Goal: Obtain resource: Obtain resource

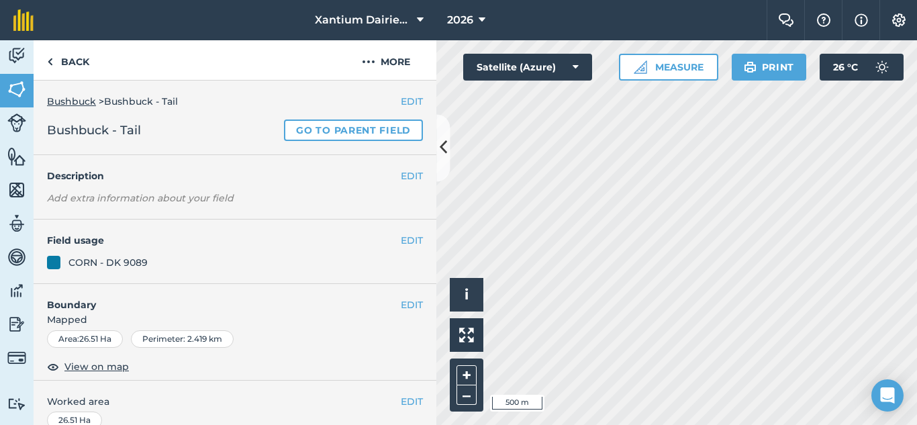
scroll to position [115, 0]
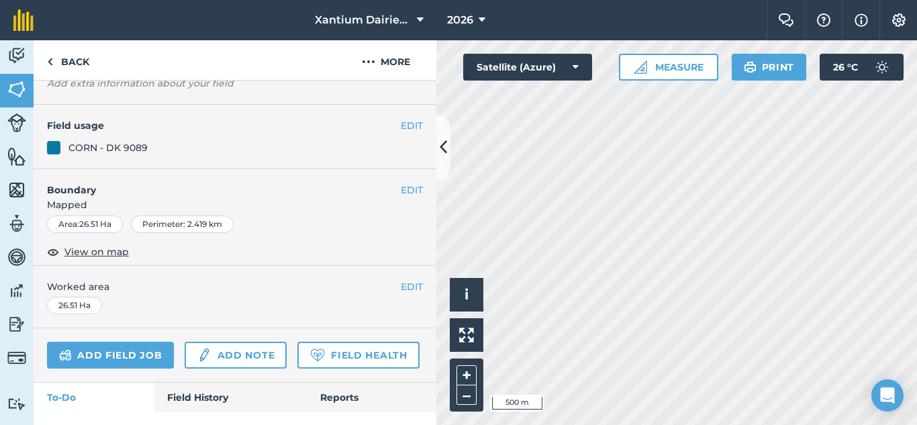
scroll to position [102, 0]
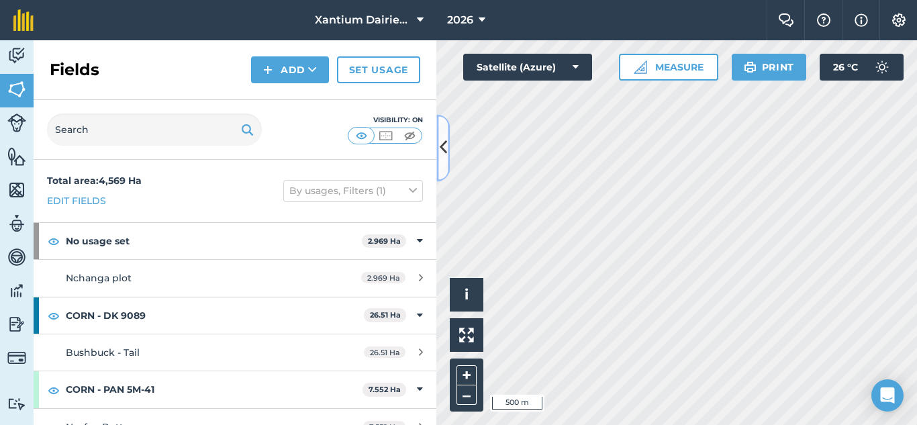
click at [441, 147] on icon at bounding box center [443, 148] width 7 height 24
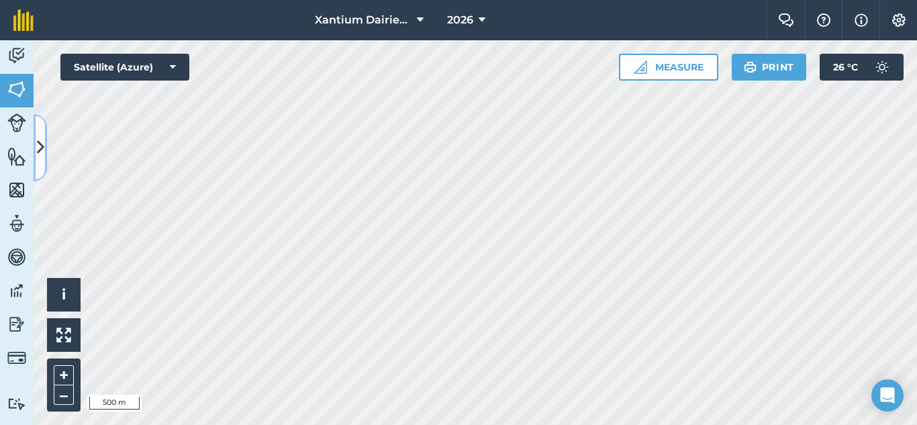
click at [41, 140] on icon at bounding box center [40, 148] width 7 height 24
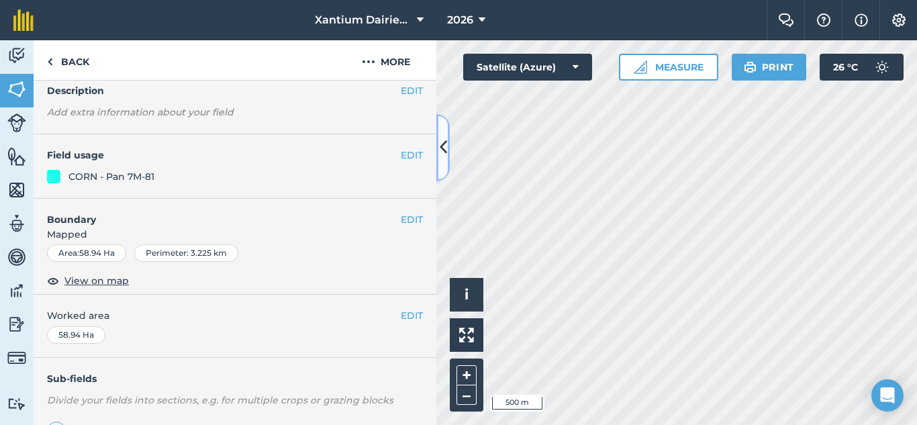
scroll to position [261, 0]
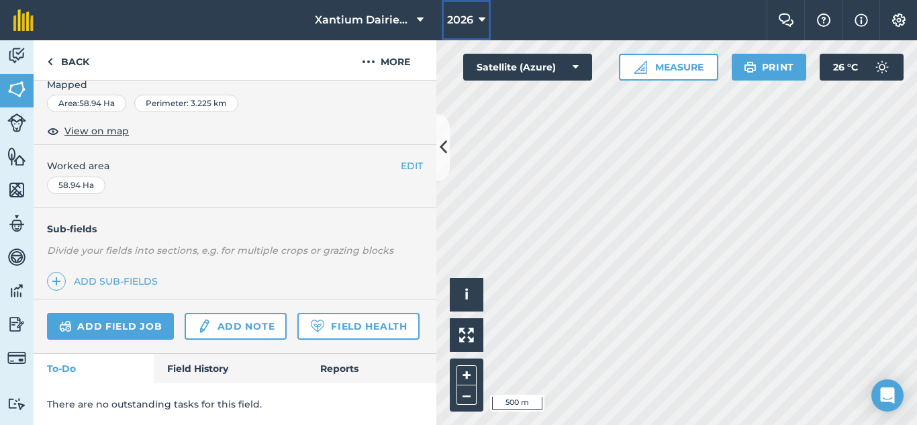
click at [471, 11] on button "2026" at bounding box center [466, 20] width 49 height 40
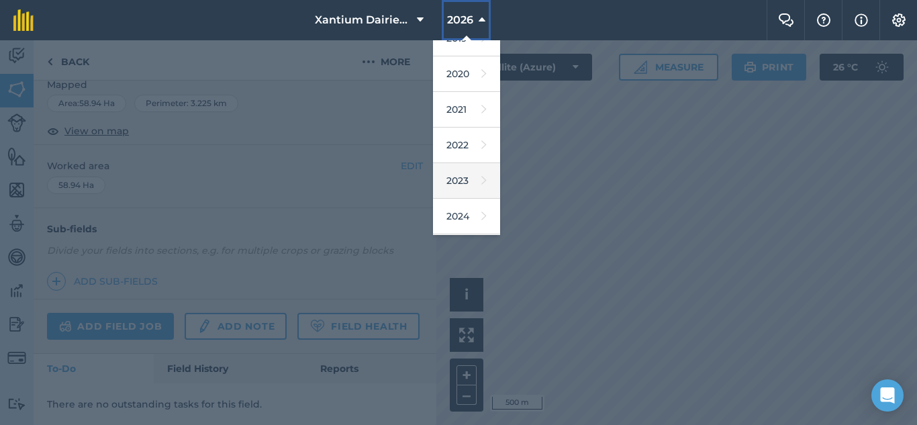
scroll to position [134, 0]
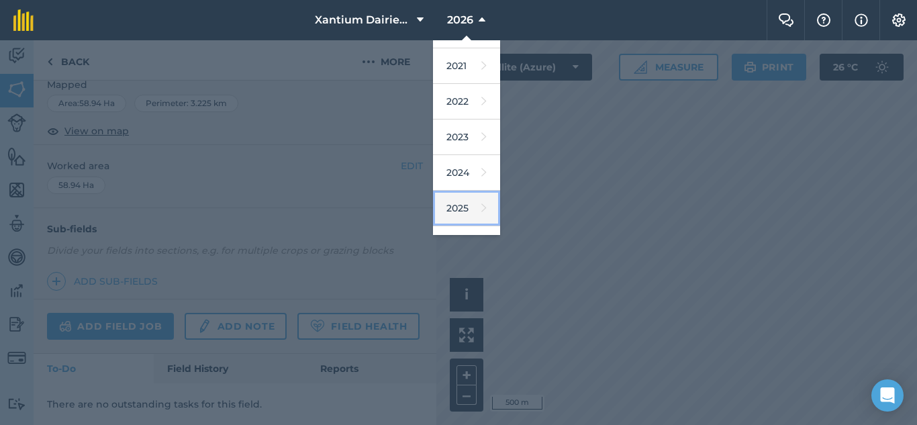
click at [466, 201] on link "2025" at bounding box center [466, 209] width 67 height 36
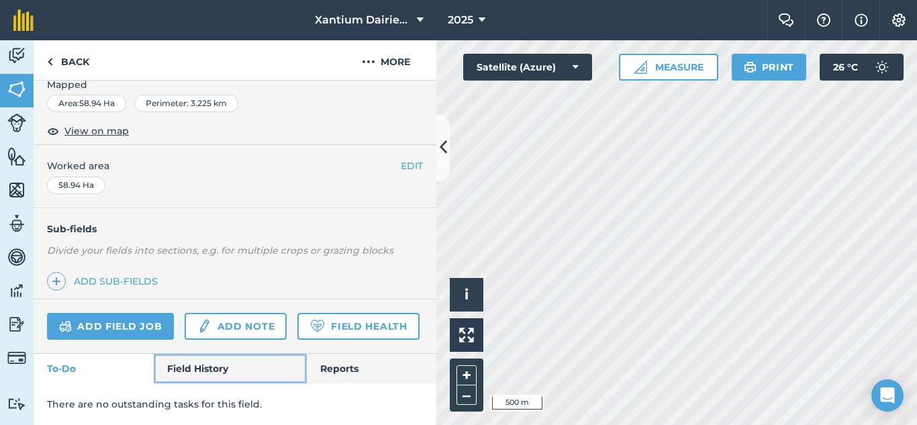
click at [191, 370] on link "Field History" at bounding box center [230, 369] width 152 height 30
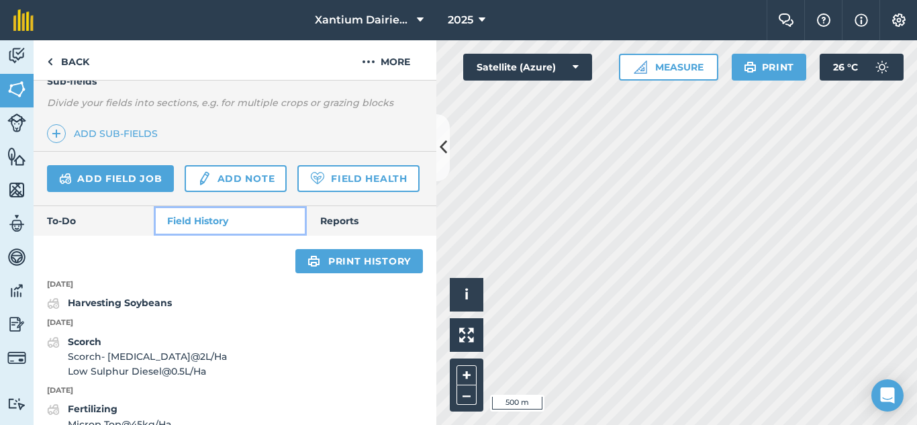
scroll to position [403, 0]
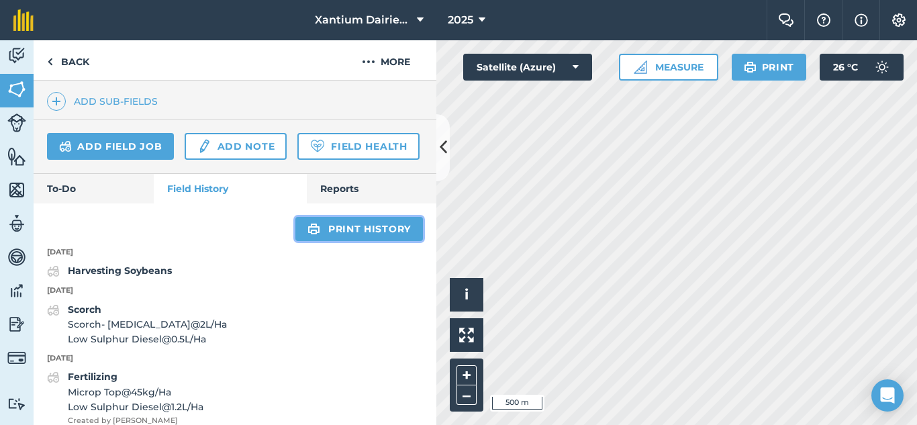
click at [359, 241] on link "Print history" at bounding box center [359, 229] width 128 height 24
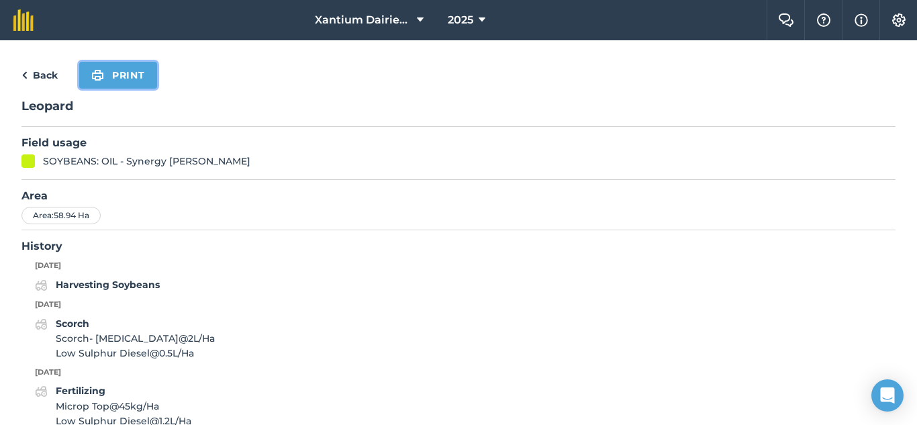
drag, startPoint x: 126, startPoint y: 66, endPoint x: 636, endPoint y: 320, distance: 570.0
click at [126, 67] on button "Print" at bounding box center [118, 75] width 78 height 27
click at [38, 81] on link "Back" at bounding box center [39, 75] width 36 height 16
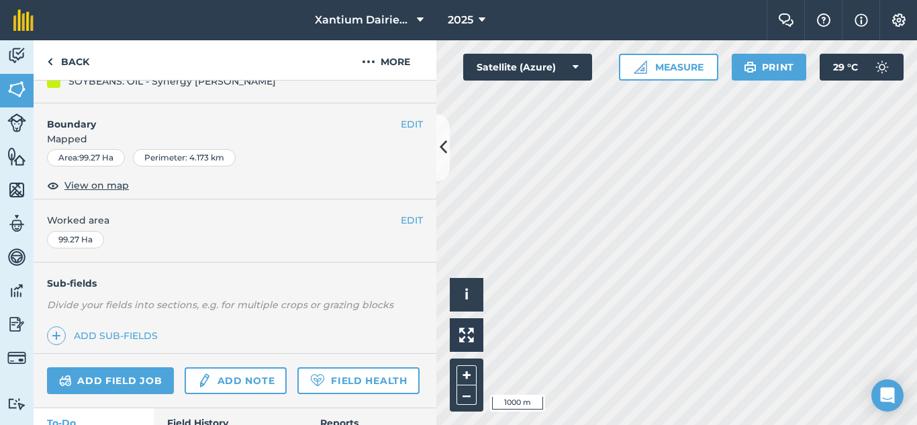
scroll to position [244, 0]
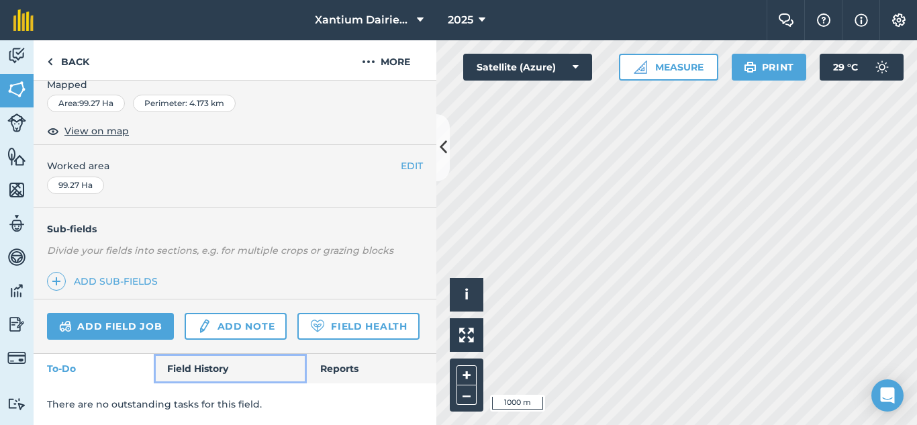
click at [189, 364] on link "Field History" at bounding box center [230, 369] width 152 height 30
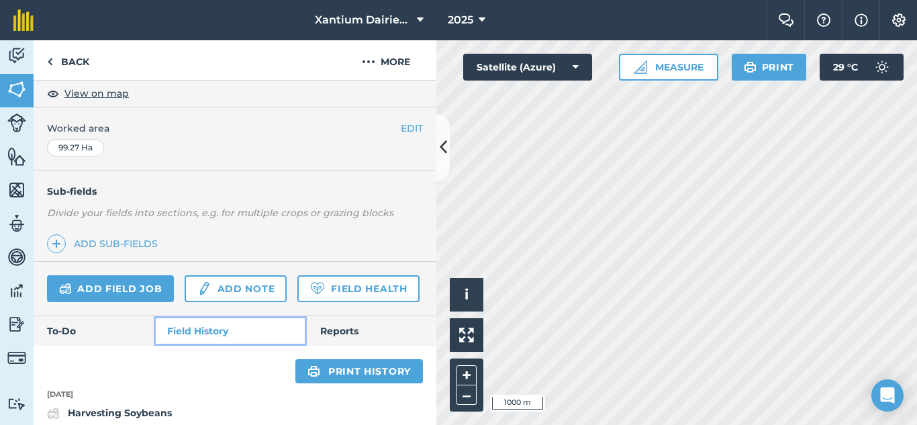
scroll to position [379, 0]
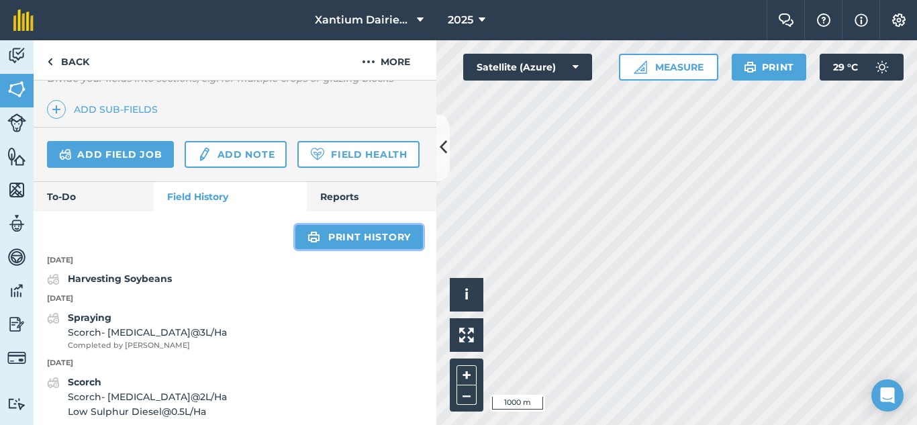
click at [357, 249] on link "Print history" at bounding box center [359, 237] width 128 height 24
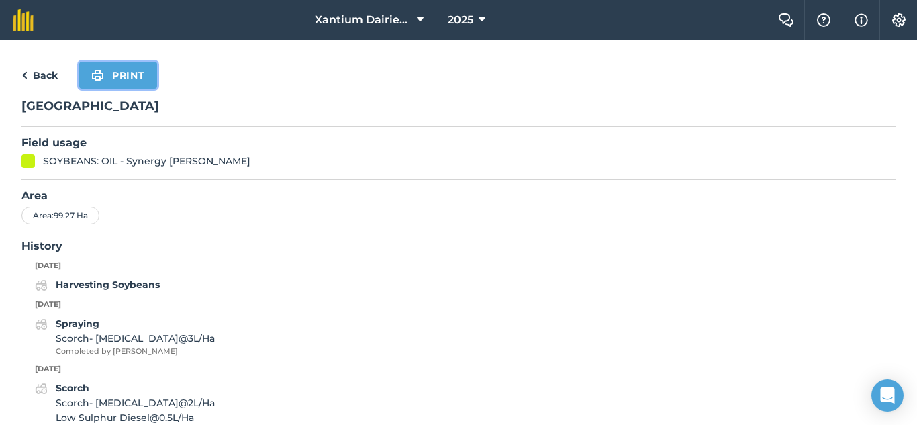
click at [117, 66] on button "Print" at bounding box center [118, 75] width 78 height 27
click at [38, 76] on link "Back" at bounding box center [39, 75] width 36 height 16
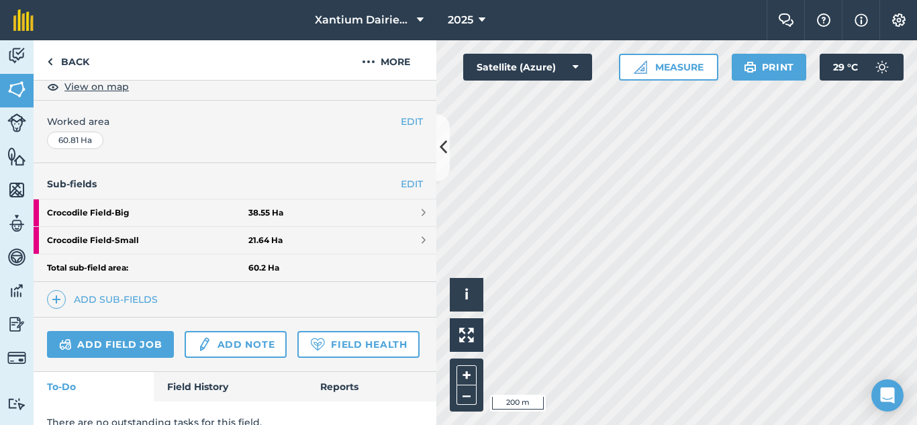
scroll to position [269, 0]
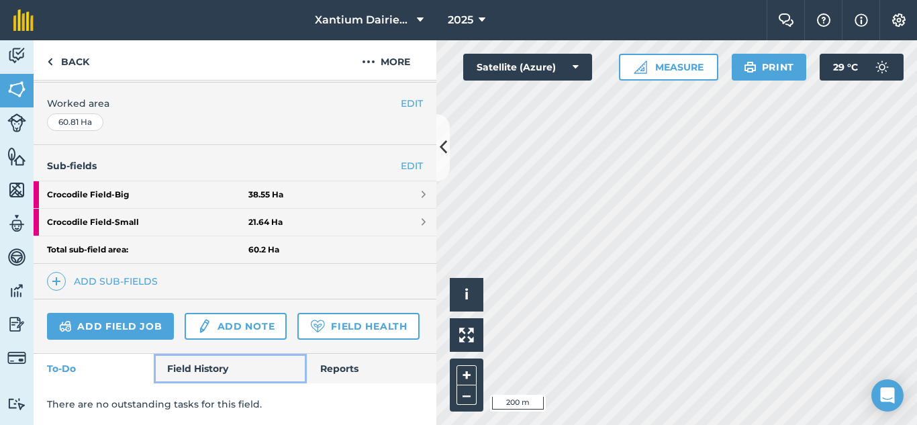
click at [214, 383] on link "Field History" at bounding box center [230, 369] width 152 height 30
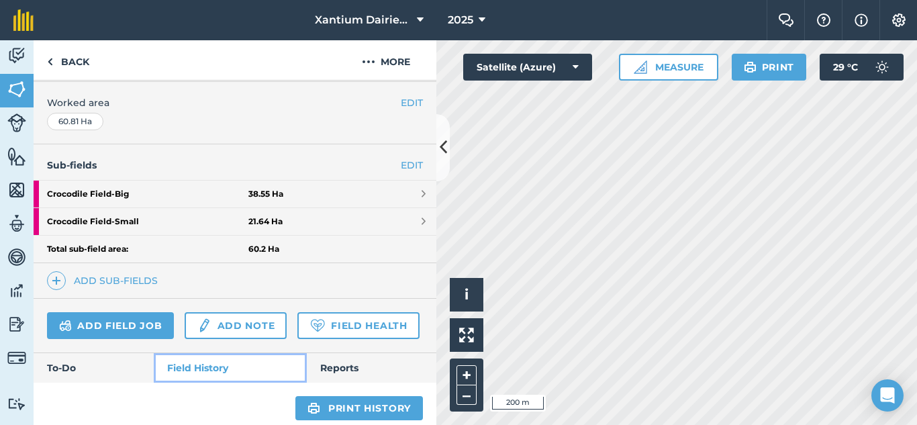
scroll to position [403, 0]
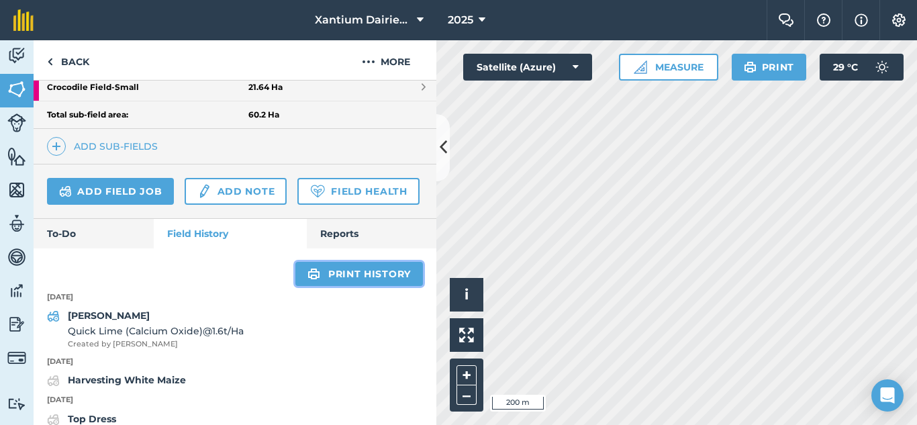
click at [365, 286] on link "Print history" at bounding box center [359, 274] width 128 height 24
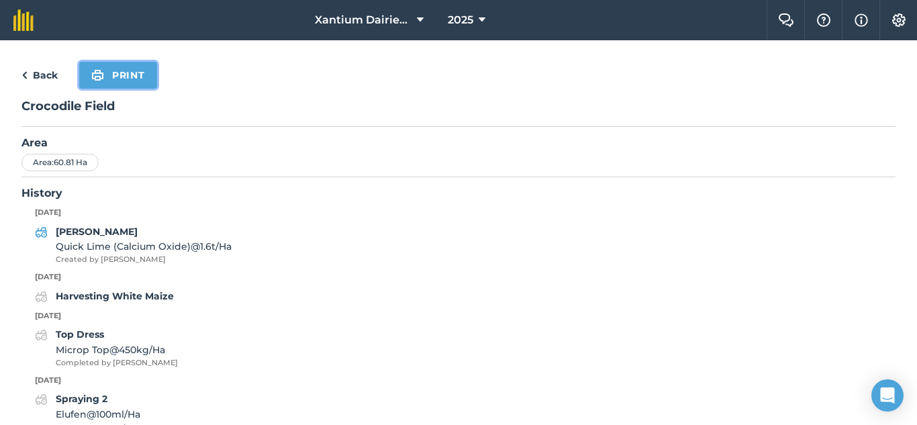
click at [110, 74] on button "Print" at bounding box center [118, 75] width 78 height 27
click at [45, 77] on link "Back" at bounding box center [39, 75] width 36 height 16
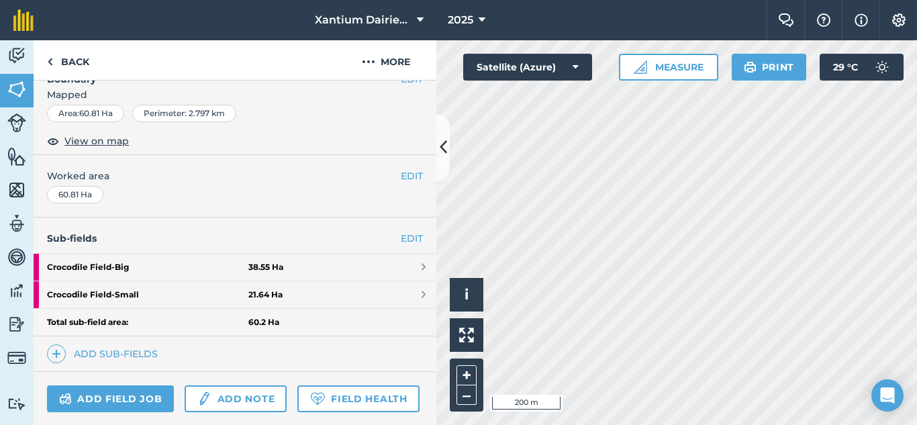
scroll to position [306, 0]
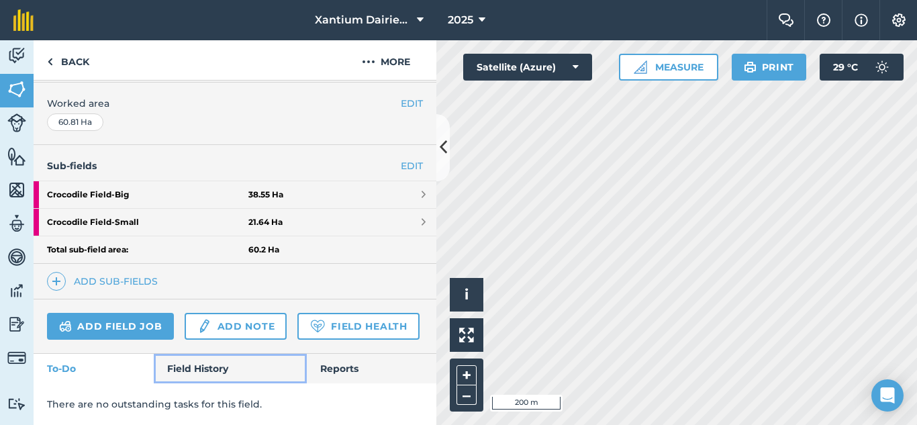
click at [197, 367] on link "Field History" at bounding box center [230, 369] width 152 height 30
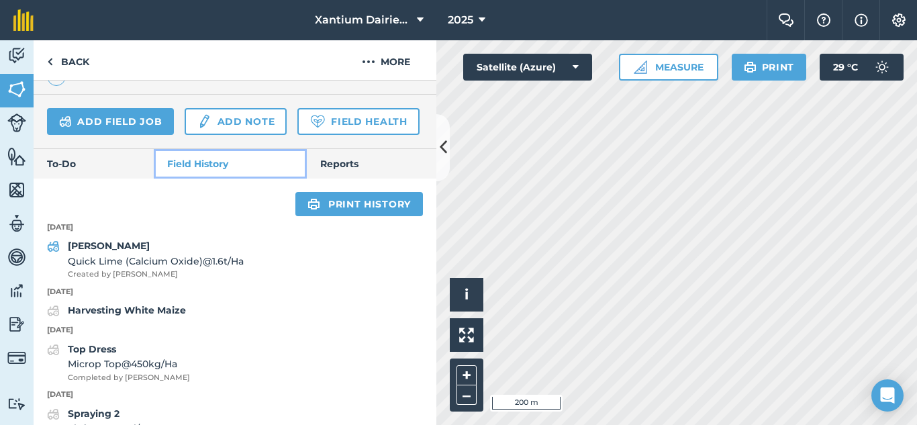
scroll to position [574, 0]
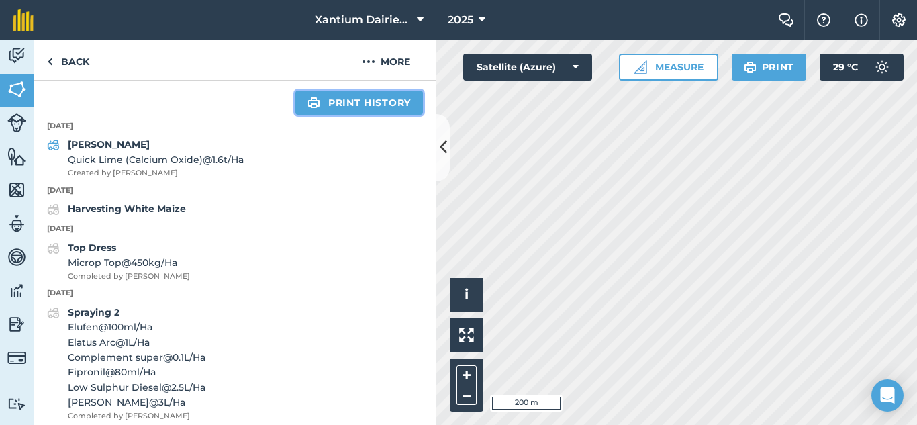
click at [353, 115] on link "Print history" at bounding box center [359, 103] width 128 height 24
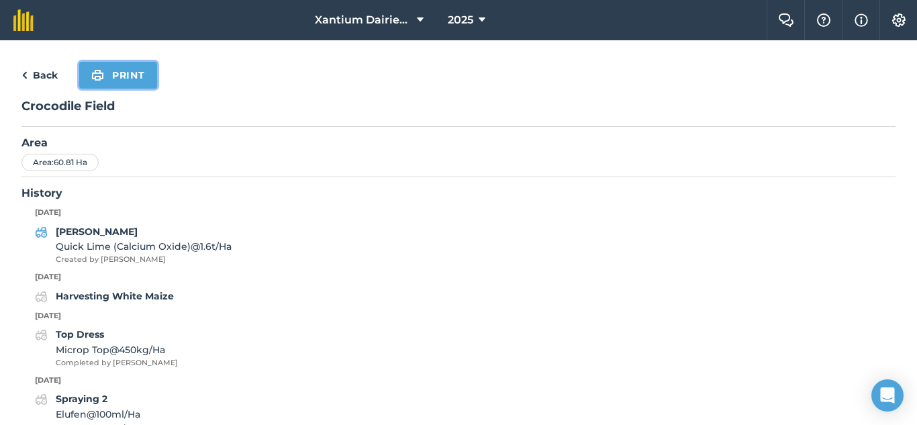
click at [118, 76] on button "Print" at bounding box center [118, 75] width 78 height 27
click at [46, 79] on link "Back" at bounding box center [39, 75] width 36 height 16
